Goal: Task Accomplishment & Management: Use online tool/utility

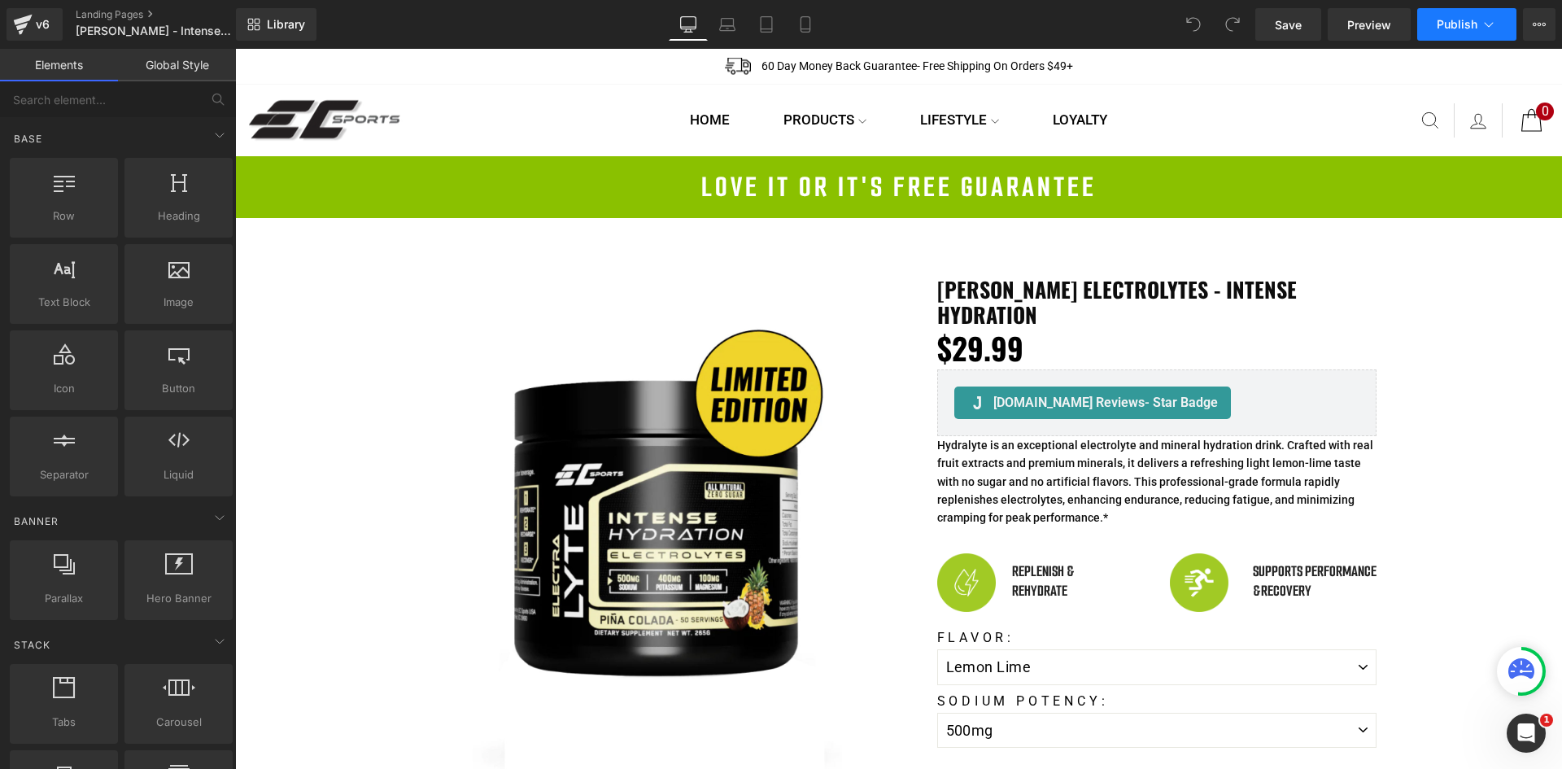
click at [1488, 25] on icon at bounding box center [1489, 24] width 16 height 16
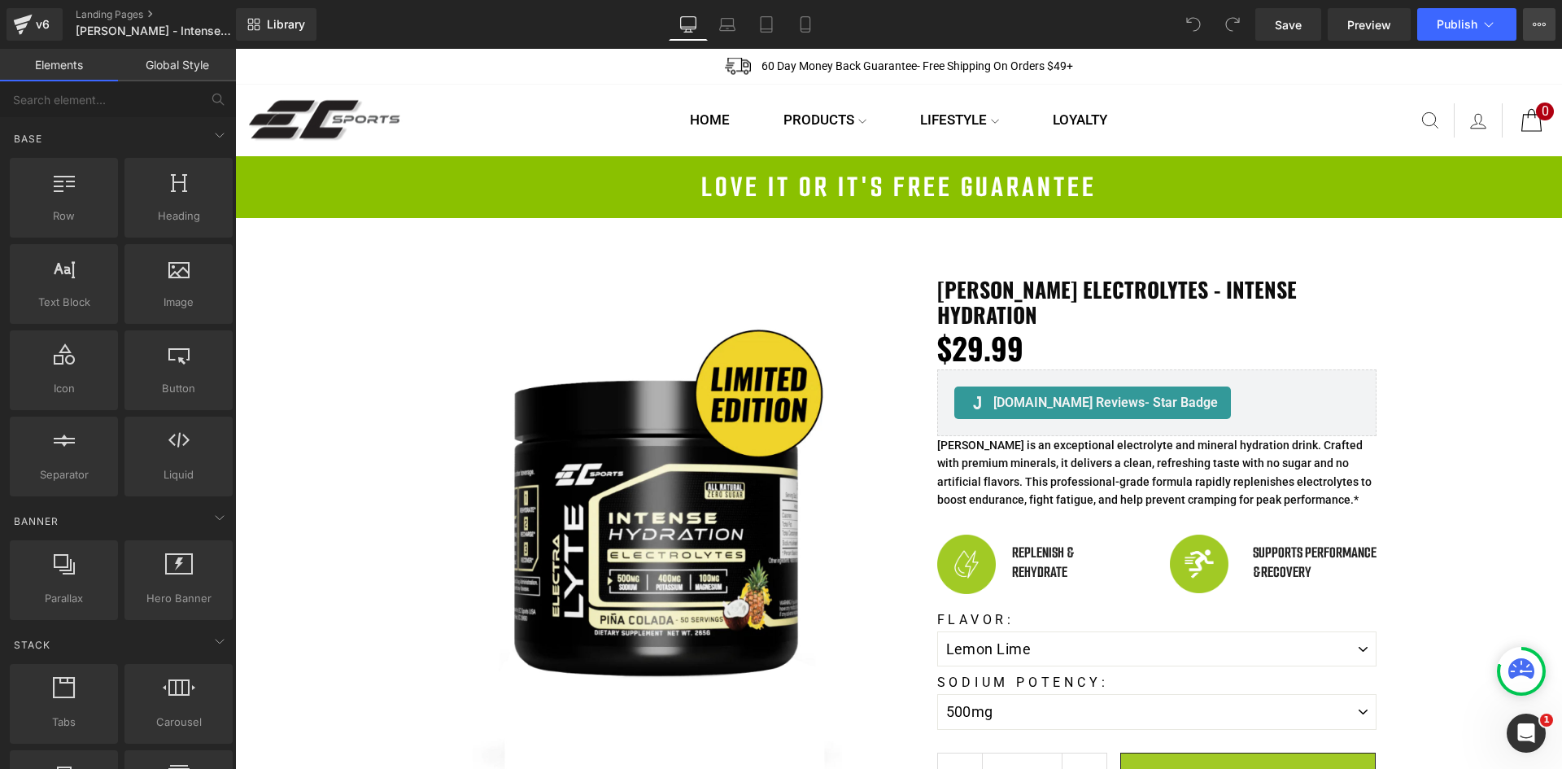
click at [1538, 29] on icon at bounding box center [1539, 24] width 13 height 13
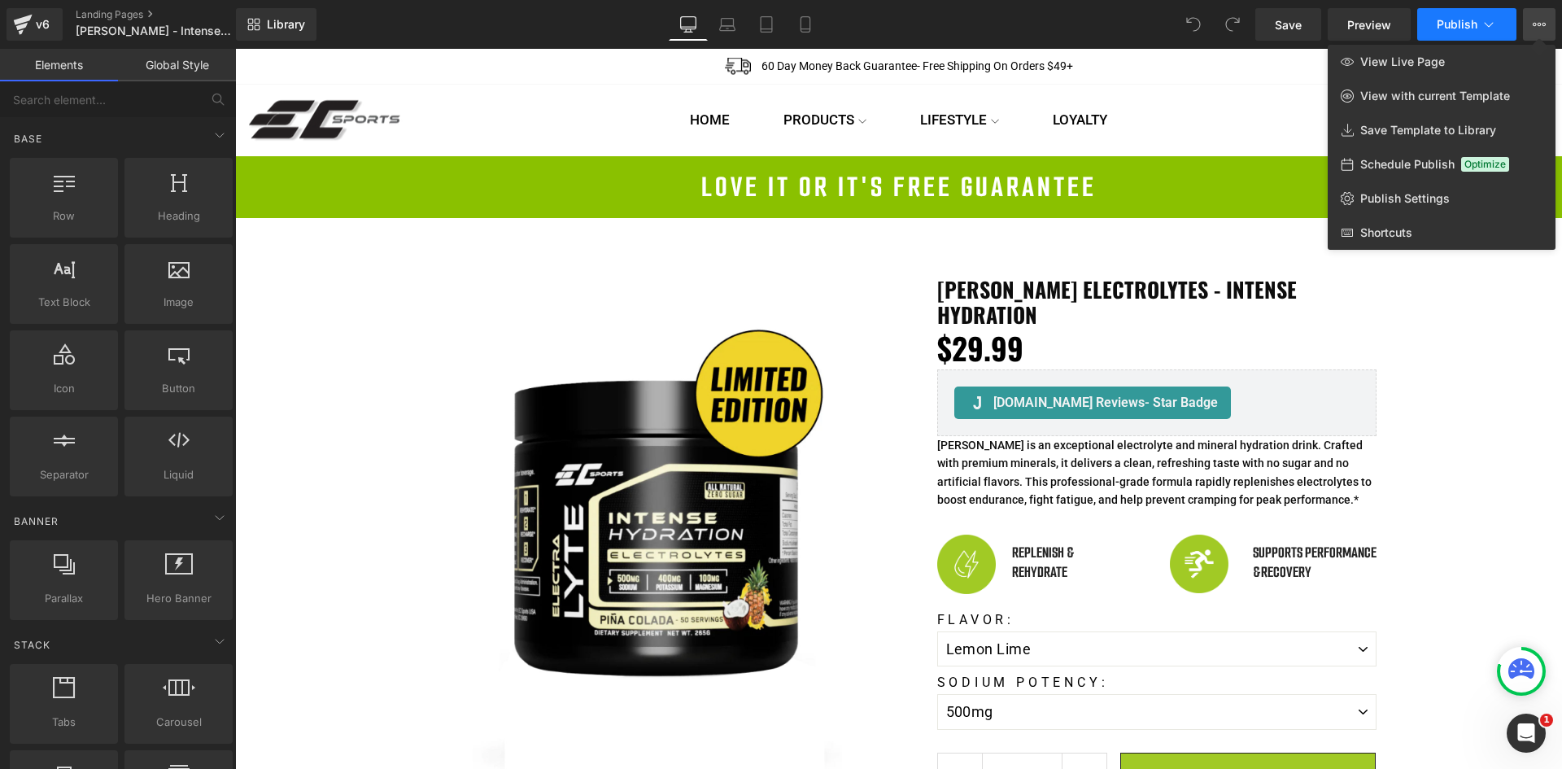
click at [1479, 35] on button "Publish" at bounding box center [1466, 24] width 99 height 33
click at [1468, 25] on span "Publish" at bounding box center [1457, 24] width 41 height 13
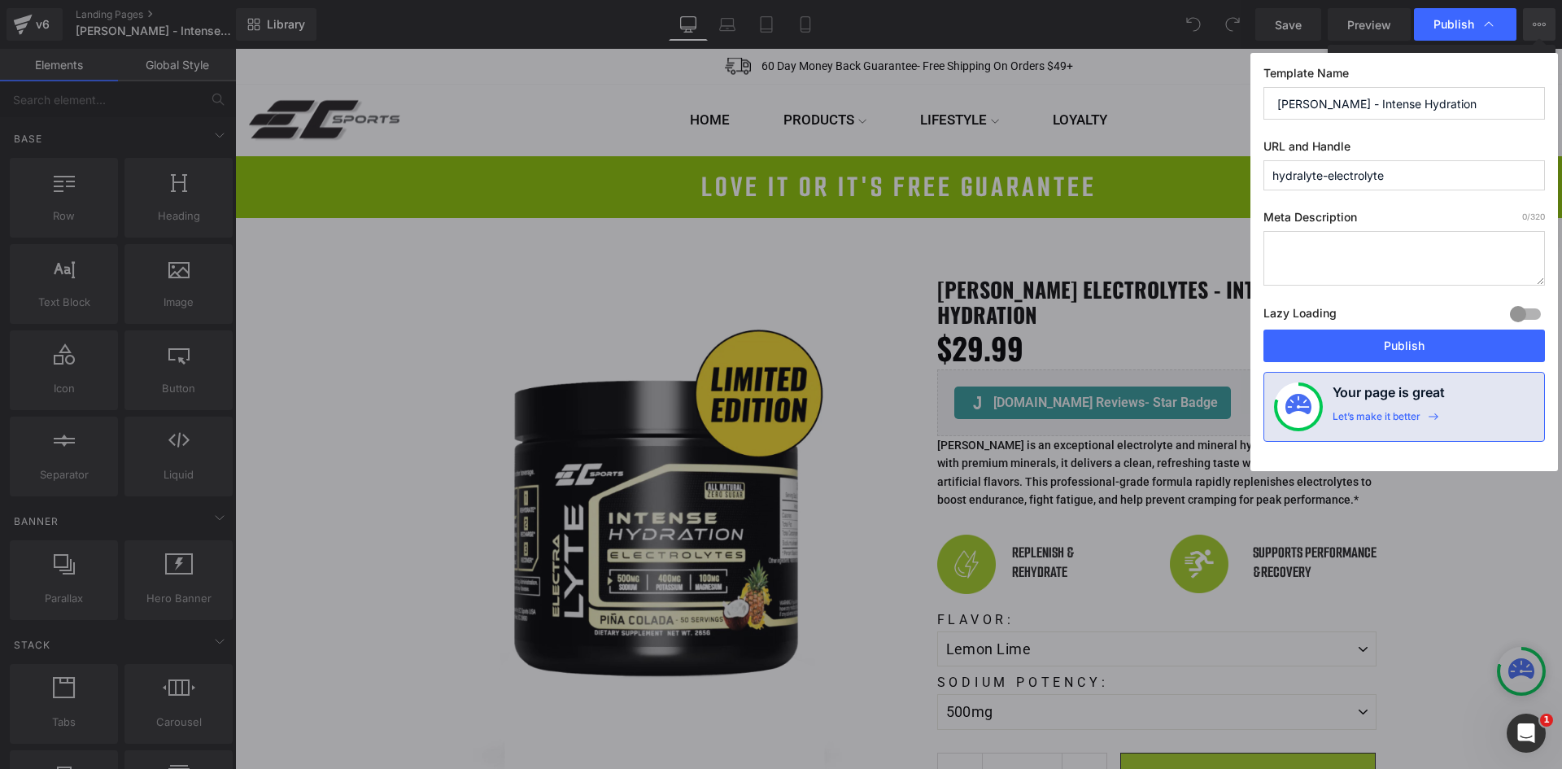
click at [1417, 172] on input "hydralyte-electrolyte" at bounding box center [1405, 175] width 282 height 30
drag, startPoint x: 1417, startPoint y: 172, endPoint x: 1238, endPoint y: 172, distance: 179.0
click at [1238, 172] on div "Publish Template Name ElectraLyte - Intense Hydration URL and Handle hydralyte-…" at bounding box center [781, 384] width 1562 height 769
click at [1411, 183] on input "hydralyte-electrolyte" at bounding box center [1405, 175] width 282 height 30
type input "hydralyte-electrolyte-1"
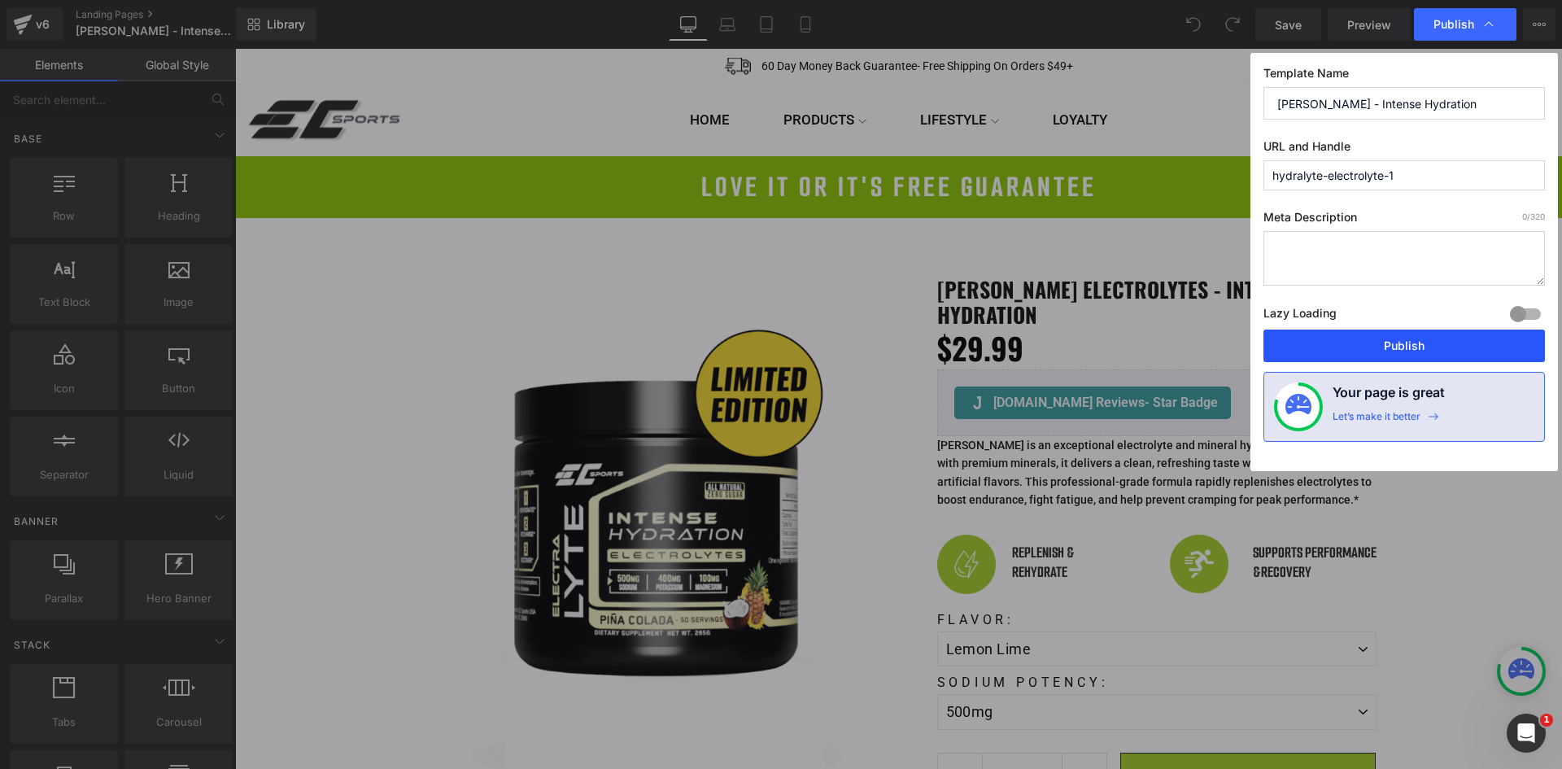
click at [1382, 345] on button "Publish" at bounding box center [1405, 346] width 282 height 33
